Goal: Ask a question

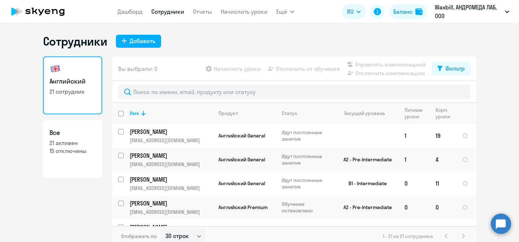
select select "30"
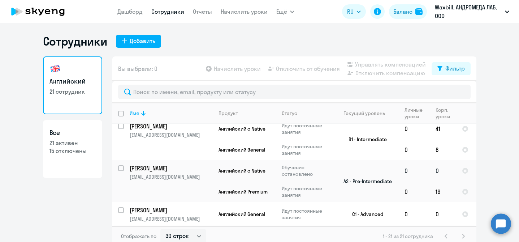
scroll to position [142, 0]
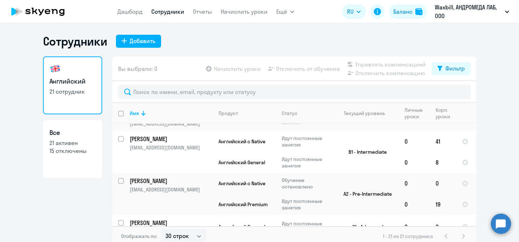
click at [496, 225] on circle at bounding box center [501, 223] width 20 height 20
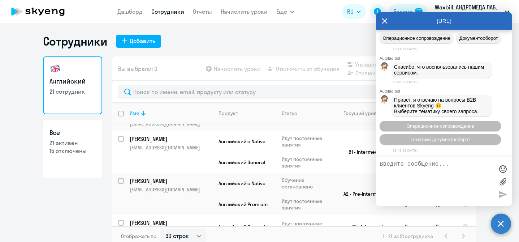
scroll to position [0, 0]
click at [436, 184] on textarea at bounding box center [436, 181] width 114 height 41
type textarea "l"
type textarea "Добрый день, я бы хотела попросить счет на ноябрь на следующих учеников"
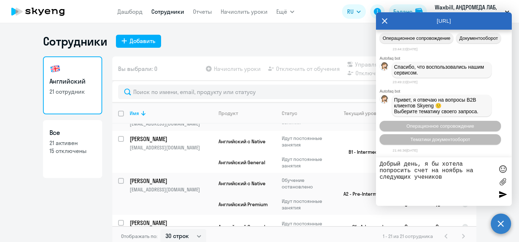
drag, startPoint x: 402, startPoint y: 84, endPoint x: 481, endPoint y: 137, distance: 94.5
copy span "[PERSON_NAME] - 8 премиум; 2.[PERSON_NAME] - 8; 3.[PERSON_NAME] - 8; 4. [PERSON…"
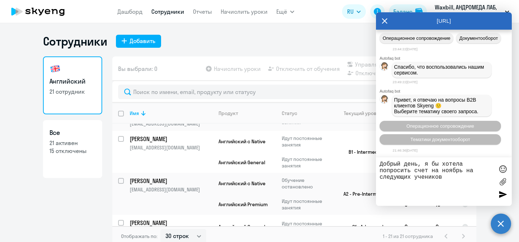
drag, startPoint x: 419, startPoint y: 67, endPoint x: 397, endPoint y: 60, distance: 23.3
copy span "10. [PERSON_NAME]; 11. [PERSON_NAME]"
click at [385, 21] on icon at bounding box center [385, 20] width 6 height 17
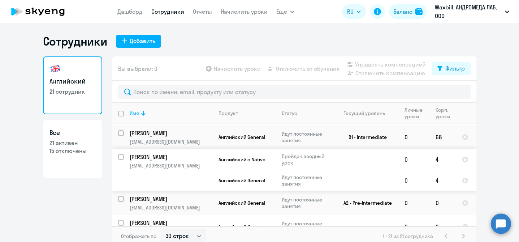
scroll to position [4, 0]
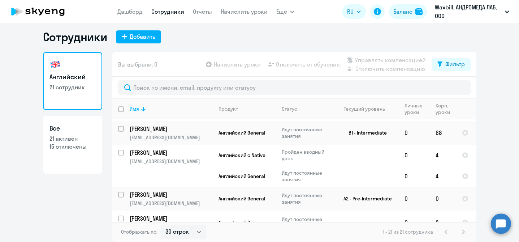
click at [500, 222] on circle at bounding box center [501, 223] width 20 height 20
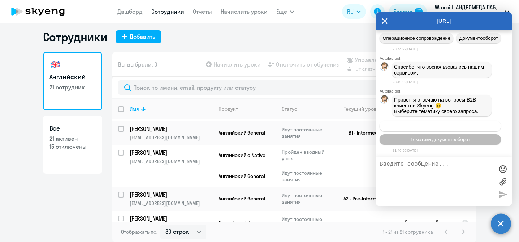
scroll to position [15772, 0]
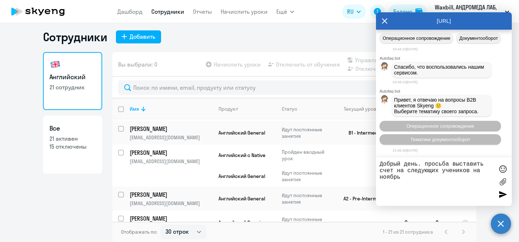
type textarea "Добрый день. просьба выставить счет на следующих учеников на ноябрь"
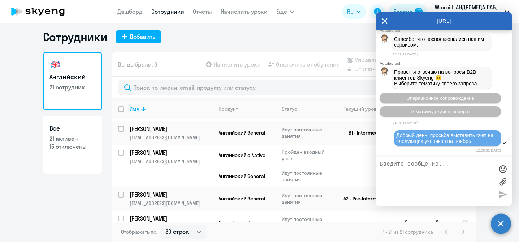
scroll to position [15801, 0]
paste textarea "1.[PERSON_NAME] - 8 премиум; 2.[PERSON_NAME] - 8; 3.[PERSON_NAME] - 8; 4.[PERSO…"
type textarea "1.[PERSON_NAME] - 8 премиум; 2.[PERSON_NAME] - 8; 3.[PERSON_NAME] - 8; 4.[PERSO…"
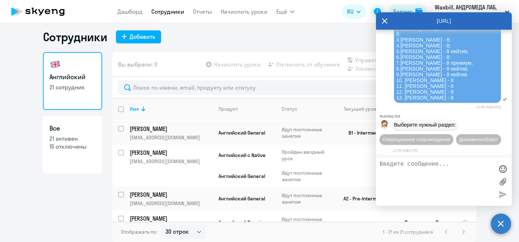
scroll to position [16021, 0]
click at [450, 136] on span "Операционное сопровождение" at bounding box center [416, 138] width 68 height 5
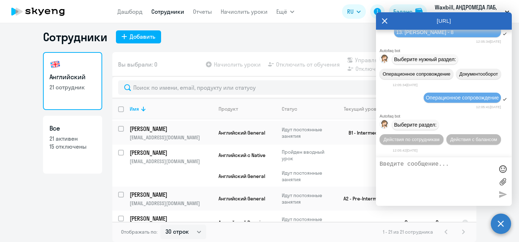
scroll to position [16089, 0]
click at [420, 141] on button "Действия по сотрудникам" at bounding box center [411, 139] width 64 height 10
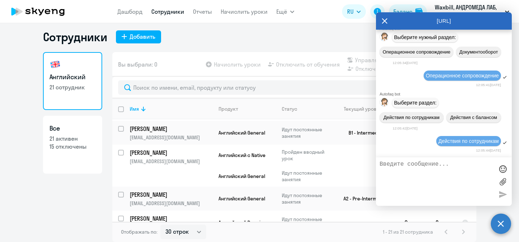
scroll to position [16184, 0]
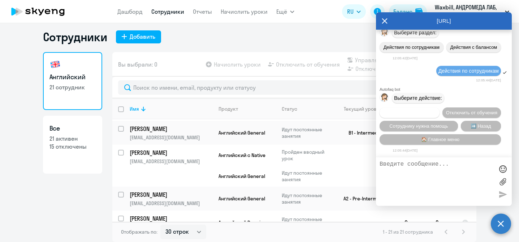
click at [429, 110] on span "Подключить к обучению" at bounding box center [409, 112] width 53 height 5
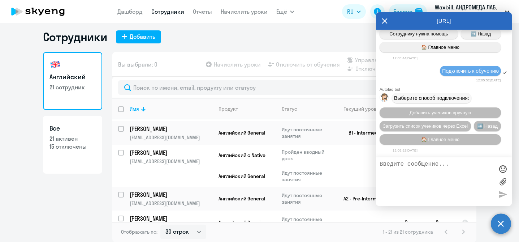
scroll to position [16280, 0]
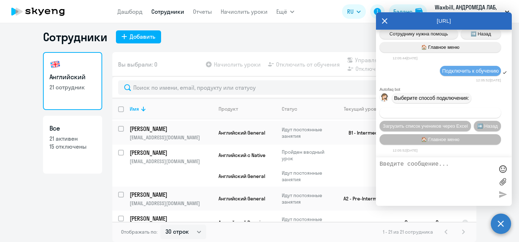
click at [455, 111] on span "Добавить учеников вручную" at bounding box center [439, 112] width 61 height 5
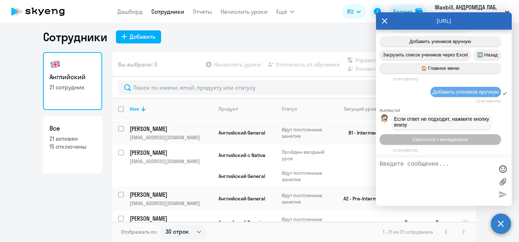
scroll to position [16630, 0]
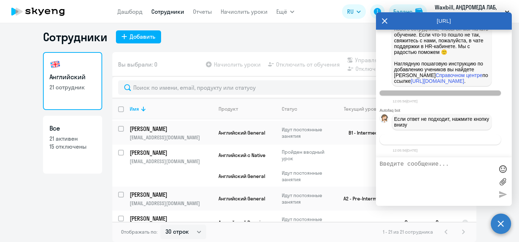
click at [454, 141] on button "Связаться с менеджером" at bounding box center [439, 139] width 121 height 10
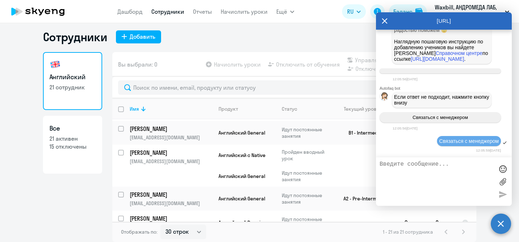
scroll to position [16603, 0]
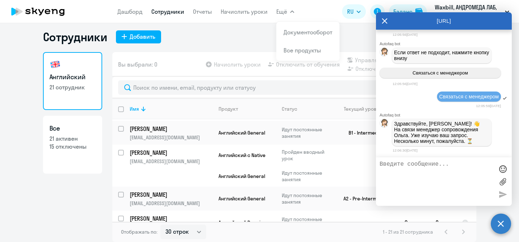
click at [21, 119] on ng-component "Сотрудники Добавить Английский 21 сотрудник Все 21 активен 15 отключены Вы выбр…" at bounding box center [259, 136] width 519 height 212
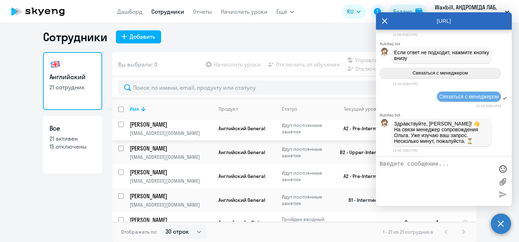
scroll to position [351, 0]
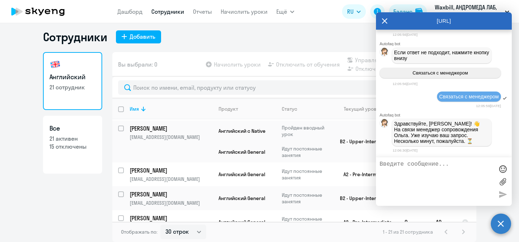
click at [384, 19] on icon at bounding box center [385, 20] width 6 height 17
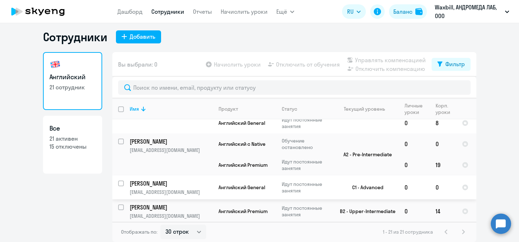
scroll to position [169, 0]
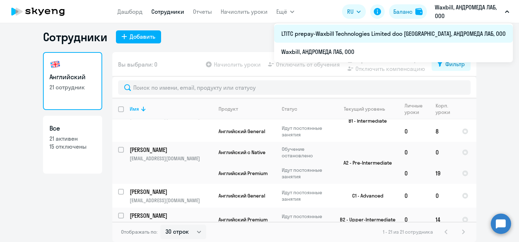
click at [431, 33] on li "LTITC prepay-Waxbill Technologies Limited doo [GEOGRAPHIC_DATA], АНДРОМЕДА ЛАБ,…" at bounding box center [393, 34] width 239 height 18
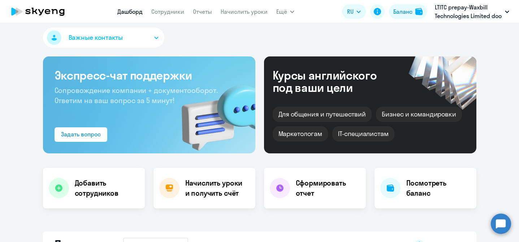
select select "30"
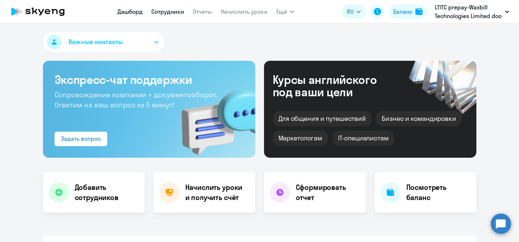
click at [168, 12] on link "Сотрудники" at bounding box center [167, 11] width 33 height 7
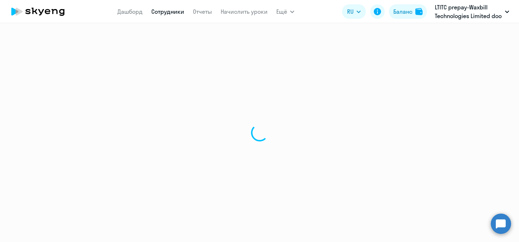
select select "30"
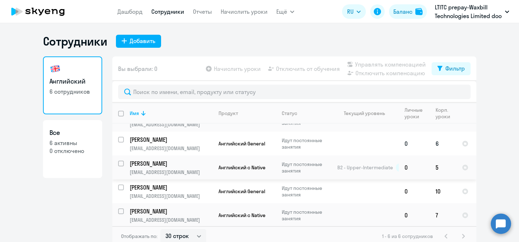
scroll to position [4, 0]
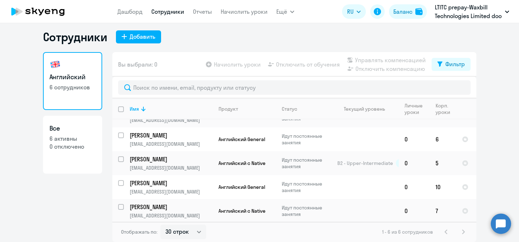
click at [505, 221] on circle at bounding box center [501, 223] width 20 height 20
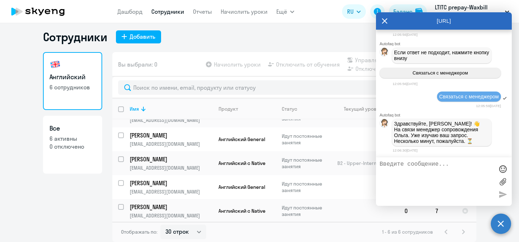
scroll to position [0, 0]
type textarea "[DEMOGRAPHIC_DATA], жду"
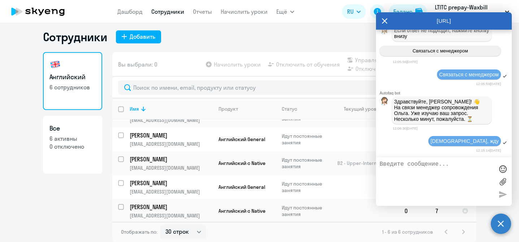
scroll to position [16723, 0]
click at [68, 204] on div "Английский 6 сотрудников Все 6 активны 0 отключено" at bounding box center [72, 144] width 59 height 185
click at [384, 21] on icon at bounding box center [384, 20] width 5 height 5
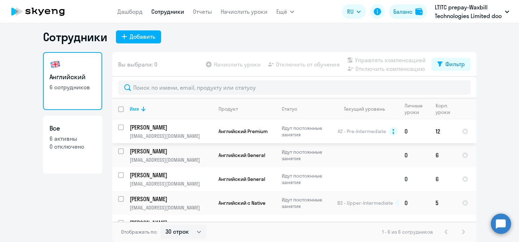
scroll to position [0, 0]
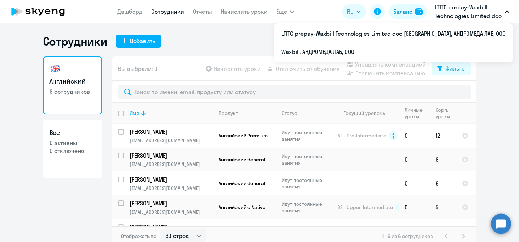
click at [506, 9] on button "LTITC prepay-Waxbill Technologies Limited doo [GEOGRAPHIC_DATA], АНДРОМЕДА ЛАБ,…" at bounding box center [472, 11] width 82 height 17
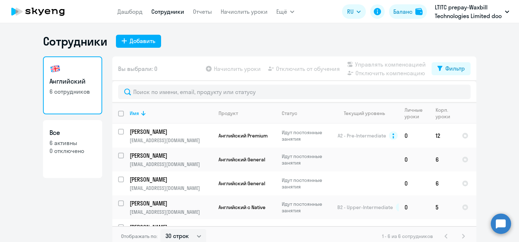
click at [505, 11] on icon "button" at bounding box center [507, 11] width 4 height 3
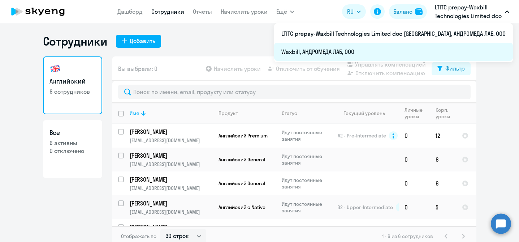
click at [443, 57] on li "Waxbill, АНДРОМЕДА ЛАБ, ООО" at bounding box center [393, 52] width 239 height 18
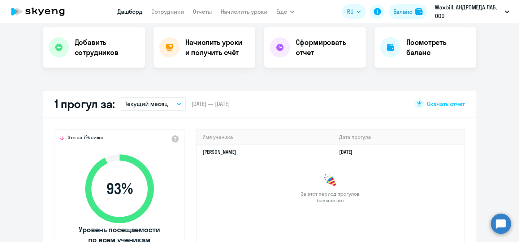
select select "30"
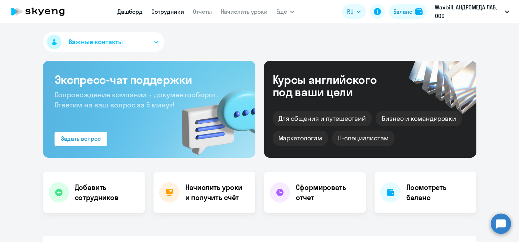
click at [165, 12] on link "Сотрудники" at bounding box center [167, 11] width 33 height 7
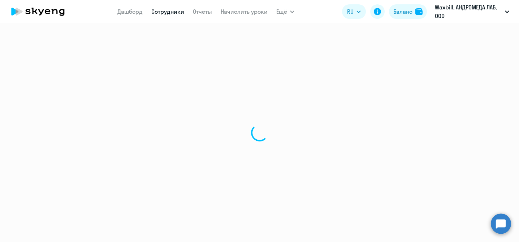
select select "30"
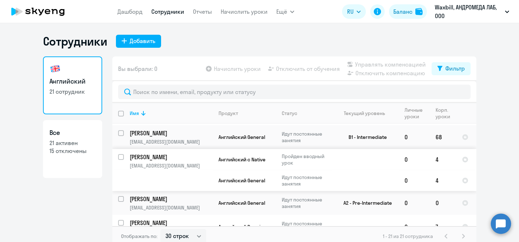
scroll to position [4, 0]
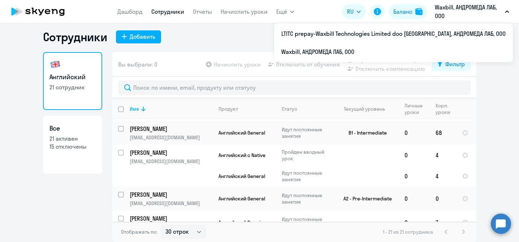
click at [495, 225] on circle at bounding box center [501, 223] width 20 height 20
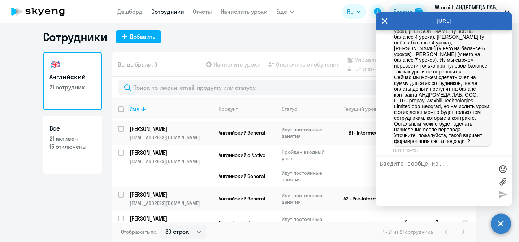
scroll to position [16972, 0]
click at [427, 174] on textarea at bounding box center [436, 181] width 114 height 41
type textarea "l"
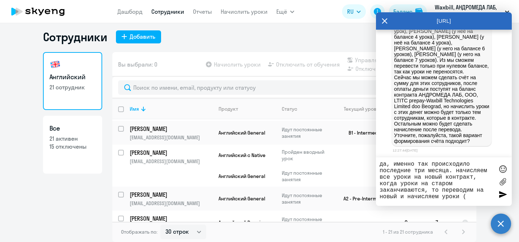
type textarea "да, именно так происходило последние три месяца. начисляем все уроки на новый к…"
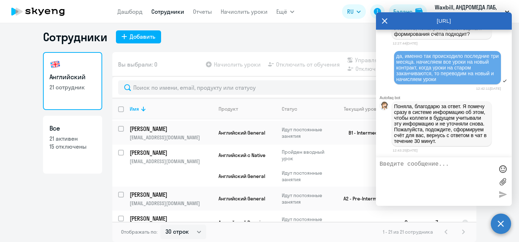
scroll to position [17085, 0]
type textarea "это было бы супер!"
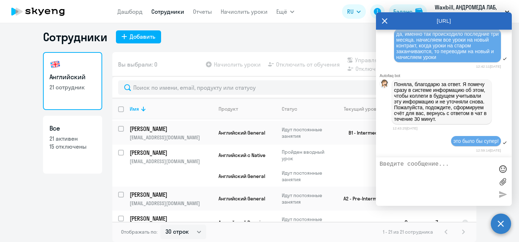
scroll to position [17108, 0]
